Goal: Navigation & Orientation: Find specific page/section

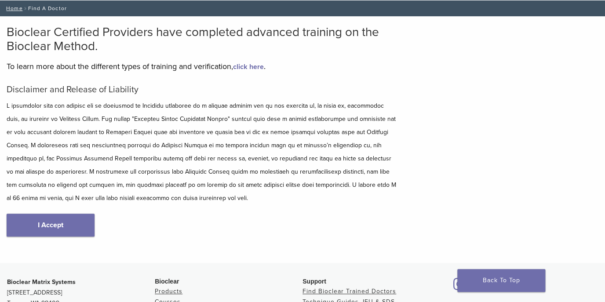
scroll to position [51, 0]
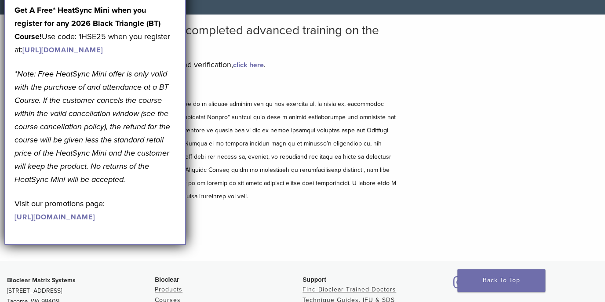
click at [275, 234] on div "Disclaimer and Release of Liability I Accept" at bounding box center [202, 168] width 390 height 170
click at [274, 233] on div "Disclaimer and Release of Liability I Accept" at bounding box center [202, 168] width 390 height 170
click at [227, 226] on div "Disclaimer and Release of Liability I Accept" at bounding box center [202, 168] width 390 height 170
click at [510, 188] on div "Bioclear Certified Providers have completed advanced training on the Bioclear M…" at bounding box center [302, 138] width 605 height 247
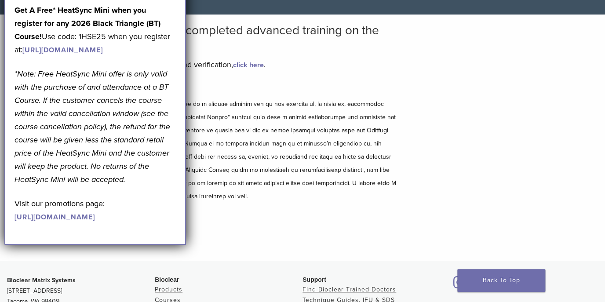
click at [510, 188] on div "Bioclear Certified Providers have completed advanced training on the Bioclear M…" at bounding box center [302, 138] width 605 height 247
click at [508, 189] on div "Bioclear Certified Providers have completed advanced training on the Bioclear M…" at bounding box center [302, 138] width 605 height 247
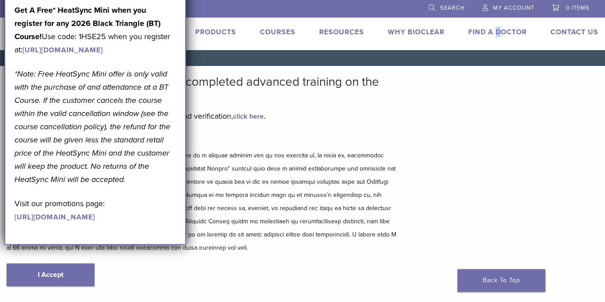
click at [496, 34] on li "Find A Doctor" at bounding box center [497, 32] width 58 height 11
click at [496, 34] on link "Find A Doctor" at bounding box center [497, 32] width 58 height 9
click at [483, 34] on link "Find A Doctor" at bounding box center [497, 32] width 58 height 9
click at [13, 5] on div "September Promotion! Valid September 1–30, 2025. Get A Free* HeatSync Mini when…" at bounding box center [95, 107] width 182 height 276
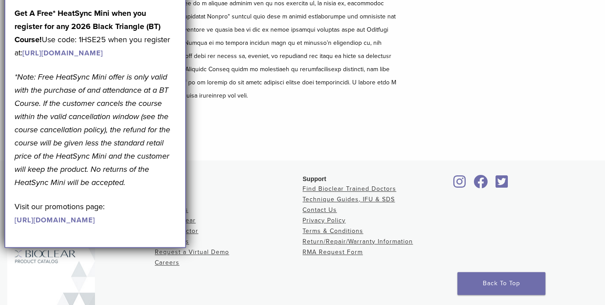
scroll to position [151, 0]
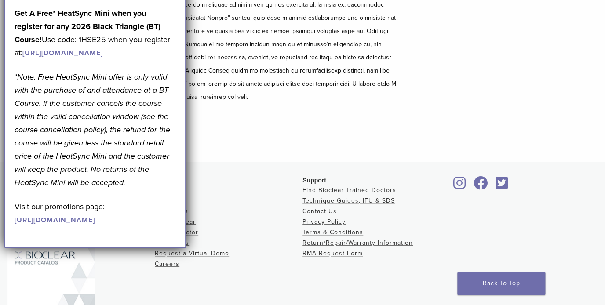
click at [376, 190] on link "Find Bioclear Trained Doctors" at bounding box center [350, 189] width 94 height 7
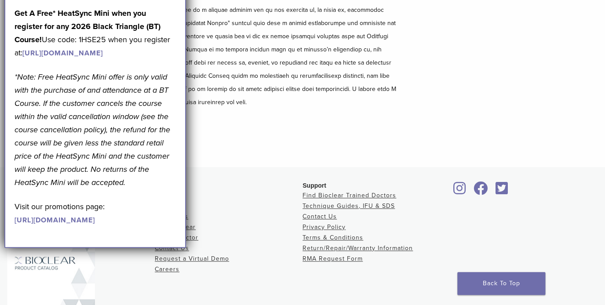
scroll to position [130, 0]
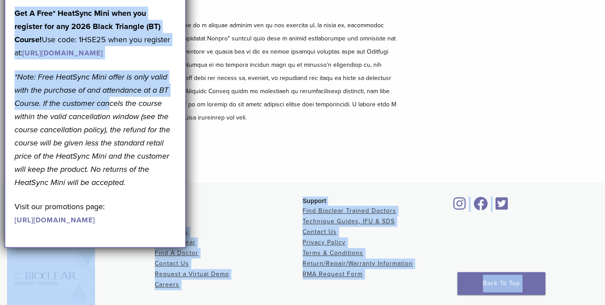
drag, startPoint x: 110, startPoint y: 139, endPoint x: 312, endPoint y: 125, distance: 202.8
click at [312, 125] on body "US 1.855.712.5327 Search My Account 0 items Cart No products in the cart. Back …" at bounding box center [302, 131] width 605 height 523
click at [148, 59] on p "Get A Free* HeatSync Mini when you register for any 2026 Black Triangle (BT) Co…" at bounding box center [95, 33] width 161 height 53
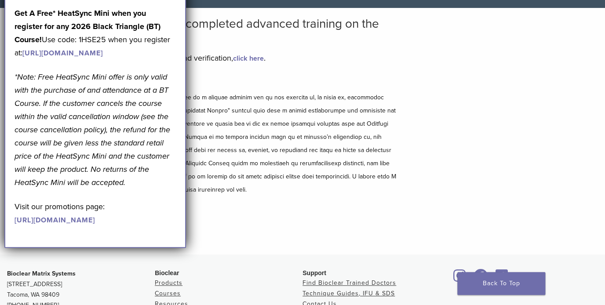
scroll to position [0, 0]
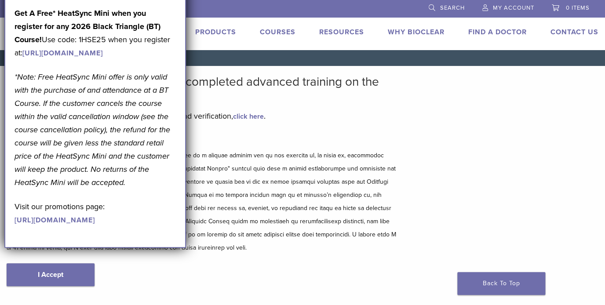
click at [88, 58] on link "https://www.bioclearmatrix.com/events/6-in-person-black-triangle-certification-…" at bounding box center [62, 53] width 80 height 9
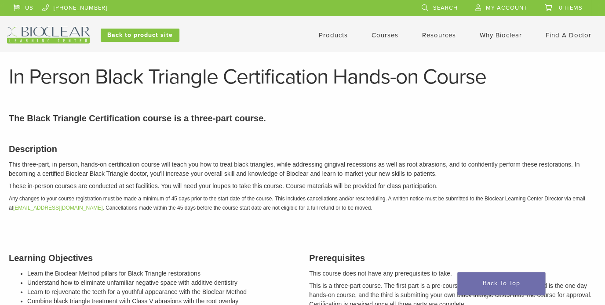
click at [563, 37] on link "Find A Doctor" at bounding box center [569, 35] width 46 height 8
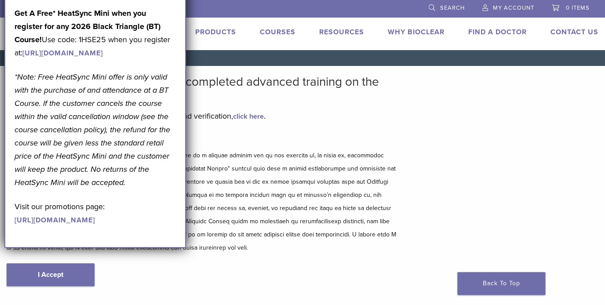
click at [195, 286] on div "Disclaimer and Release of Liability I Accept" at bounding box center [202, 219] width 390 height 170
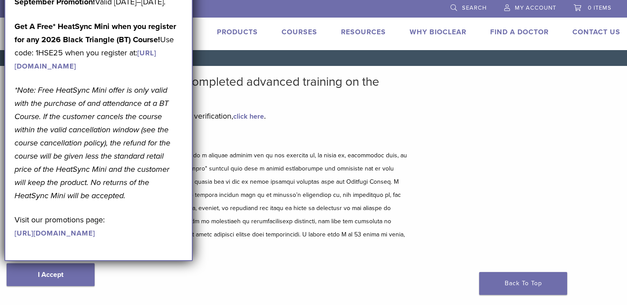
drag, startPoint x: 79, startPoint y: 167, endPoint x: 66, endPoint y: 330, distance: 163.7
click at [142, 8] on p "September Promotion! Valid [DATE]–[DATE]." at bounding box center [99, 1] width 168 height 13
drag, startPoint x: 142, startPoint y: 19, endPoint x: 125, endPoint y: 202, distance: 183.2
